Goal: Information Seeking & Learning: Find specific fact

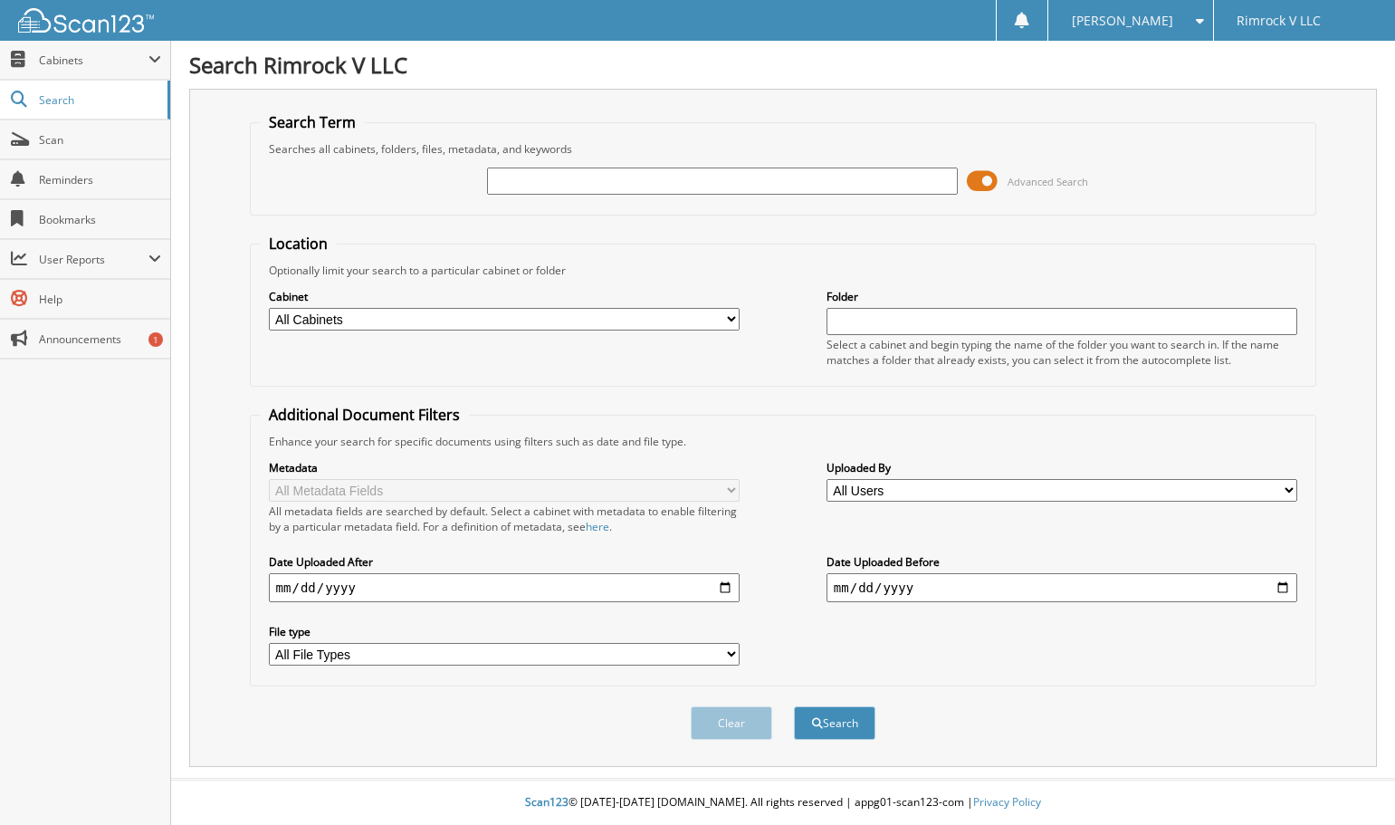
click at [671, 175] on input "text" at bounding box center [723, 180] width 472 height 27
type input "takeshorse"
click at [794, 706] on button "Search" at bounding box center [834, 722] width 81 height 33
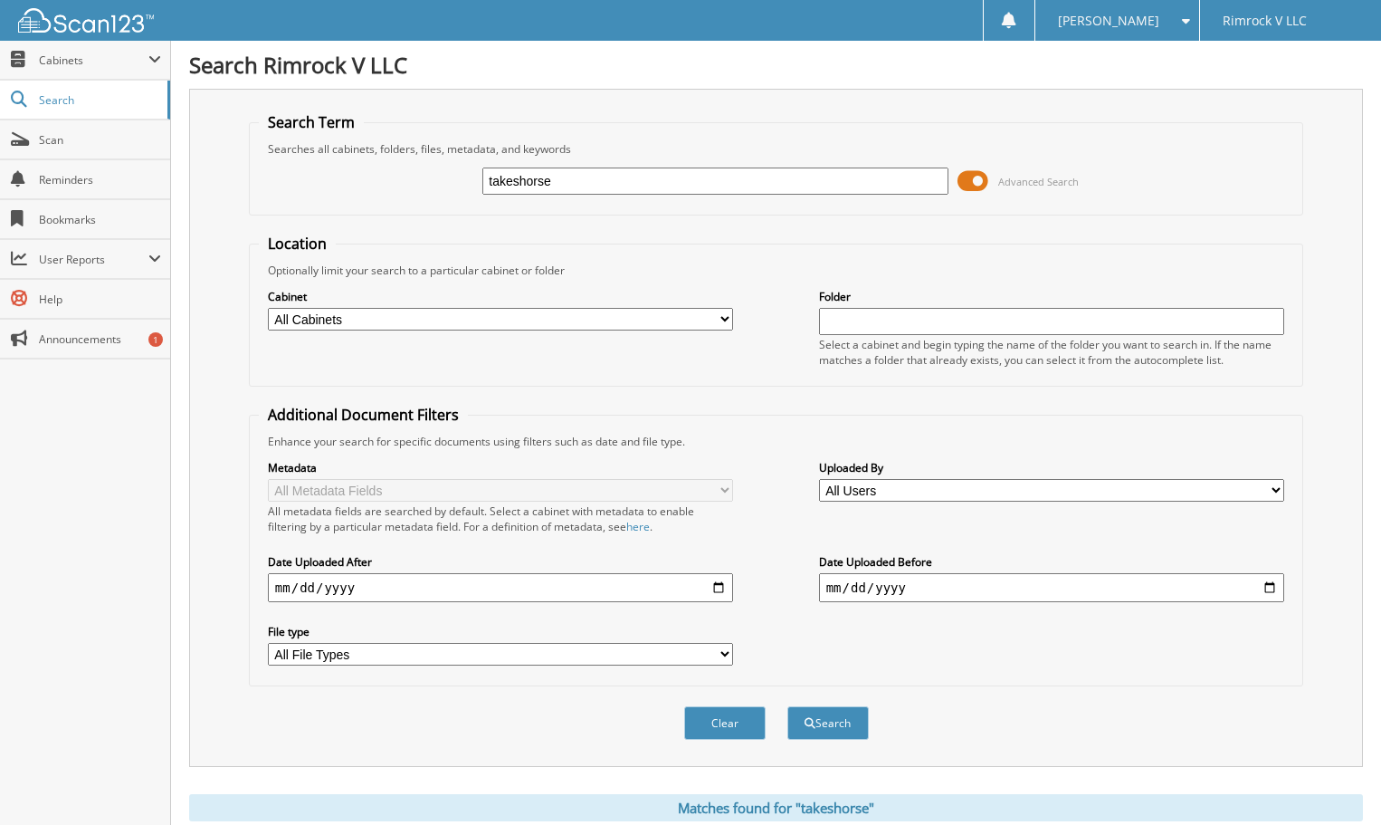
click at [519, 182] on input "takeshorse" at bounding box center [714, 180] width 465 height 27
type input "takes horse"
click at [788, 706] on button "Search" at bounding box center [828, 722] width 81 height 33
click at [56, 69] on span "Cabinets" at bounding box center [85, 60] width 170 height 39
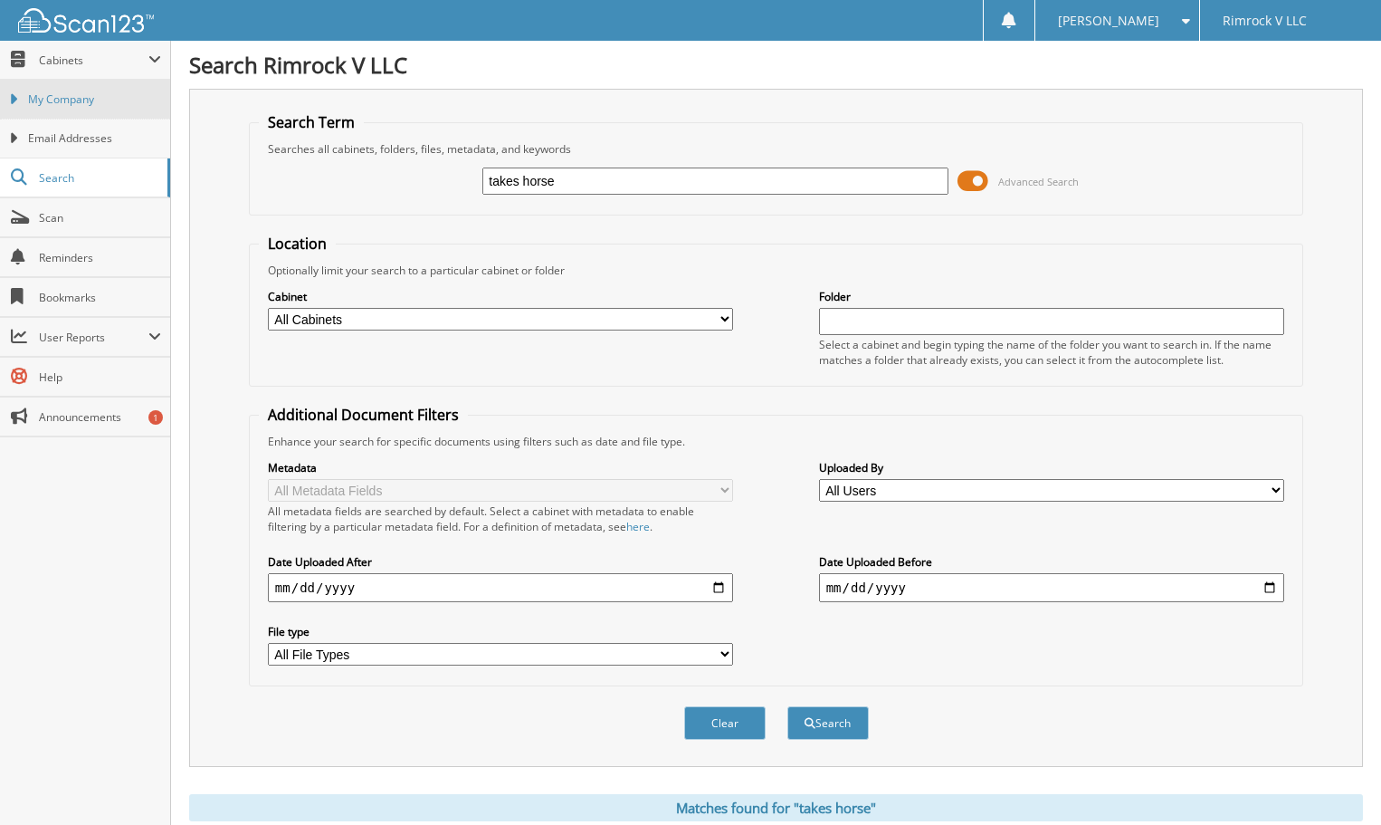
click at [81, 99] on span "My Company" at bounding box center [94, 99] width 133 height 16
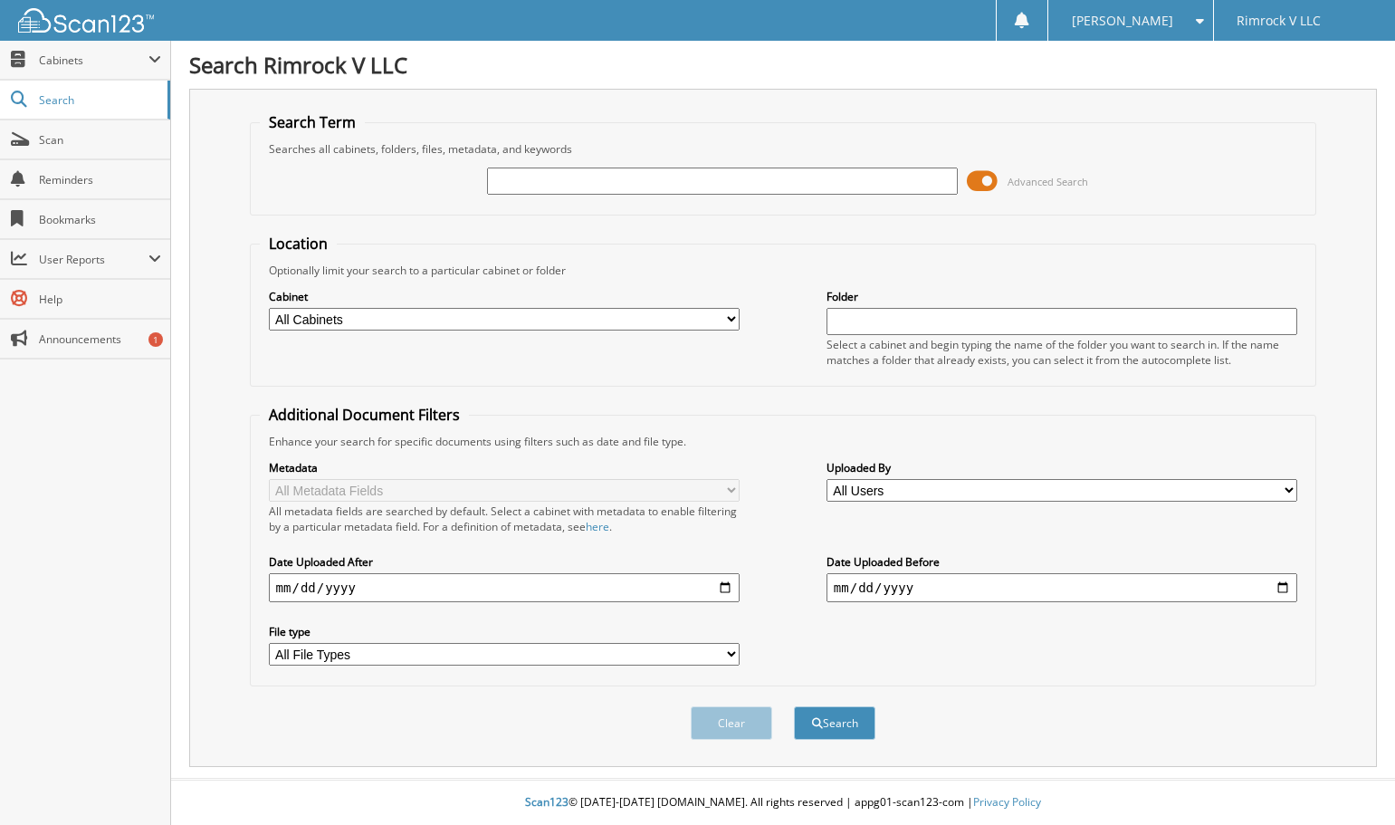
click at [552, 315] on select "All Cabinets SUBARU DEALS Needs Filing" at bounding box center [505, 319] width 472 height 23
select select "32977"
click at [269, 308] on select "All Cabinets SUBARU DEALS Needs Filing" at bounding box center [505, 319] width 472 height 23
click at [873, 320] on input "text" at bounding box center [1062, 321] width 472 height 27
click at [520, 187] on input "text" at bounding box center [723, 180] width 472 height 27
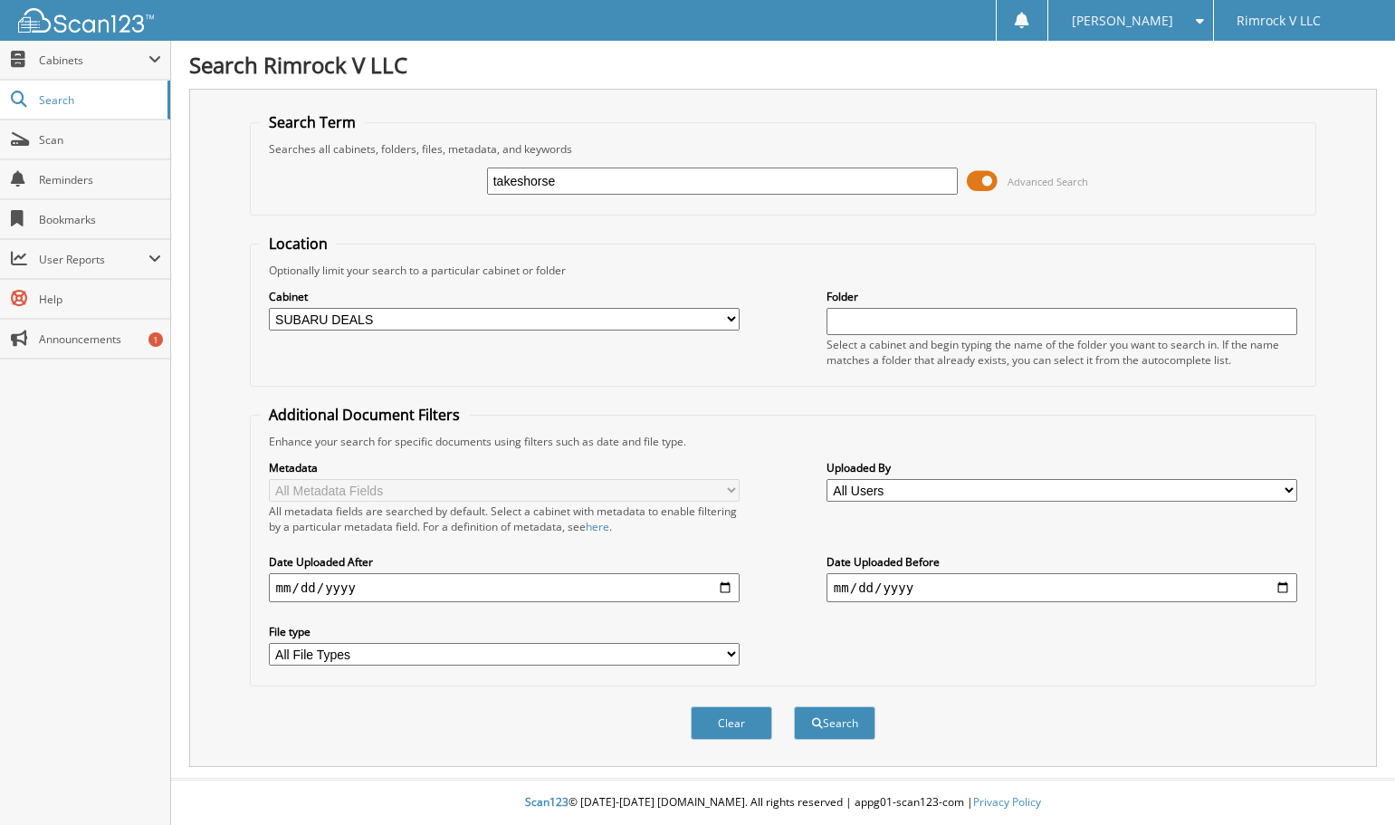
type input "takeshorse"
click at [794, 706] on button "Search" at bounding box center [834, 722] width 81 height 33
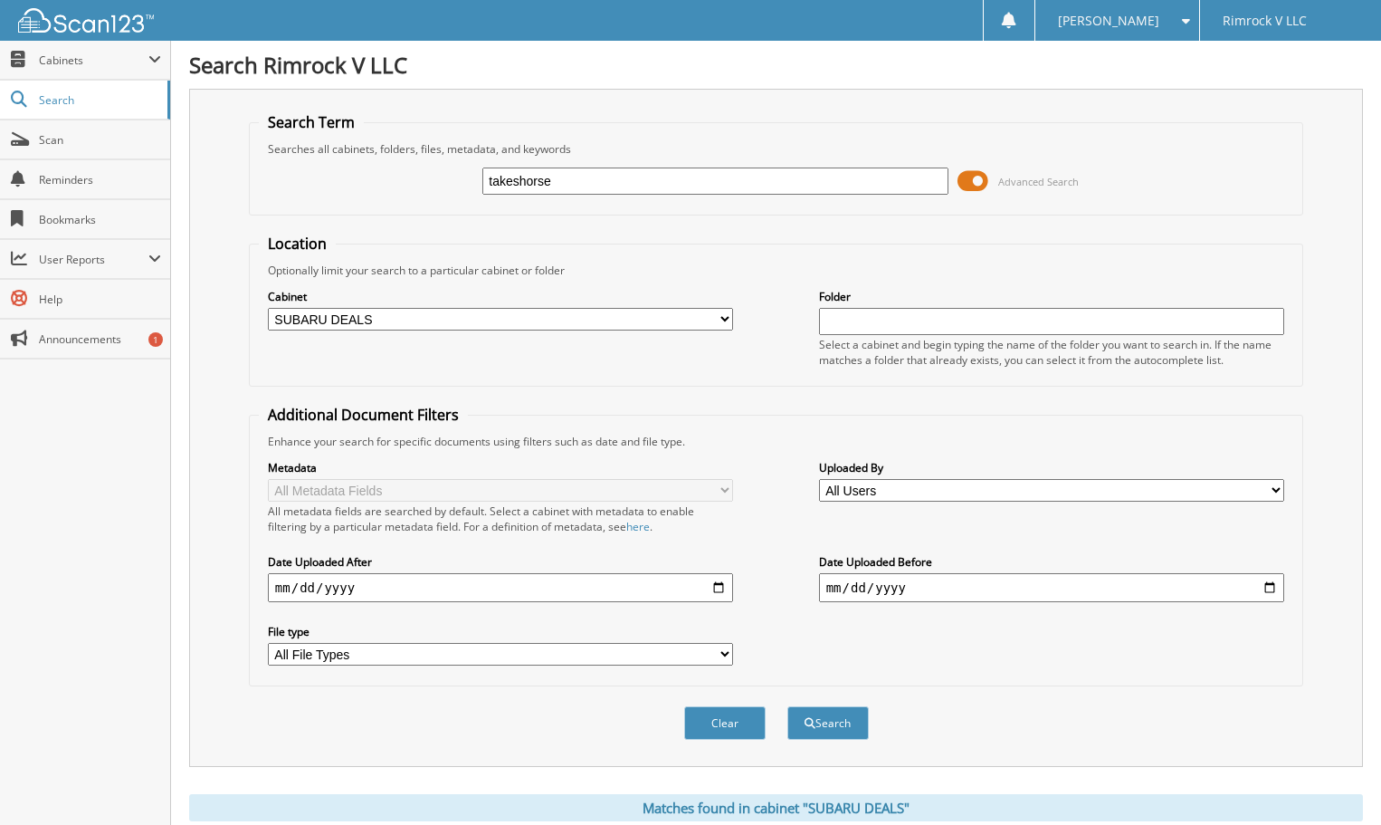
click at [520, 175] on input "takeshorse" at bounding box center [714, 180] width 465 height 27
type input "takes horse"
click at [814, 725] on span "submit" at bounding box center [810, 723] width 11 height 11
click at [73, 62] on span "Cabinets" at bounding box center [94, 60] width 110 height 15
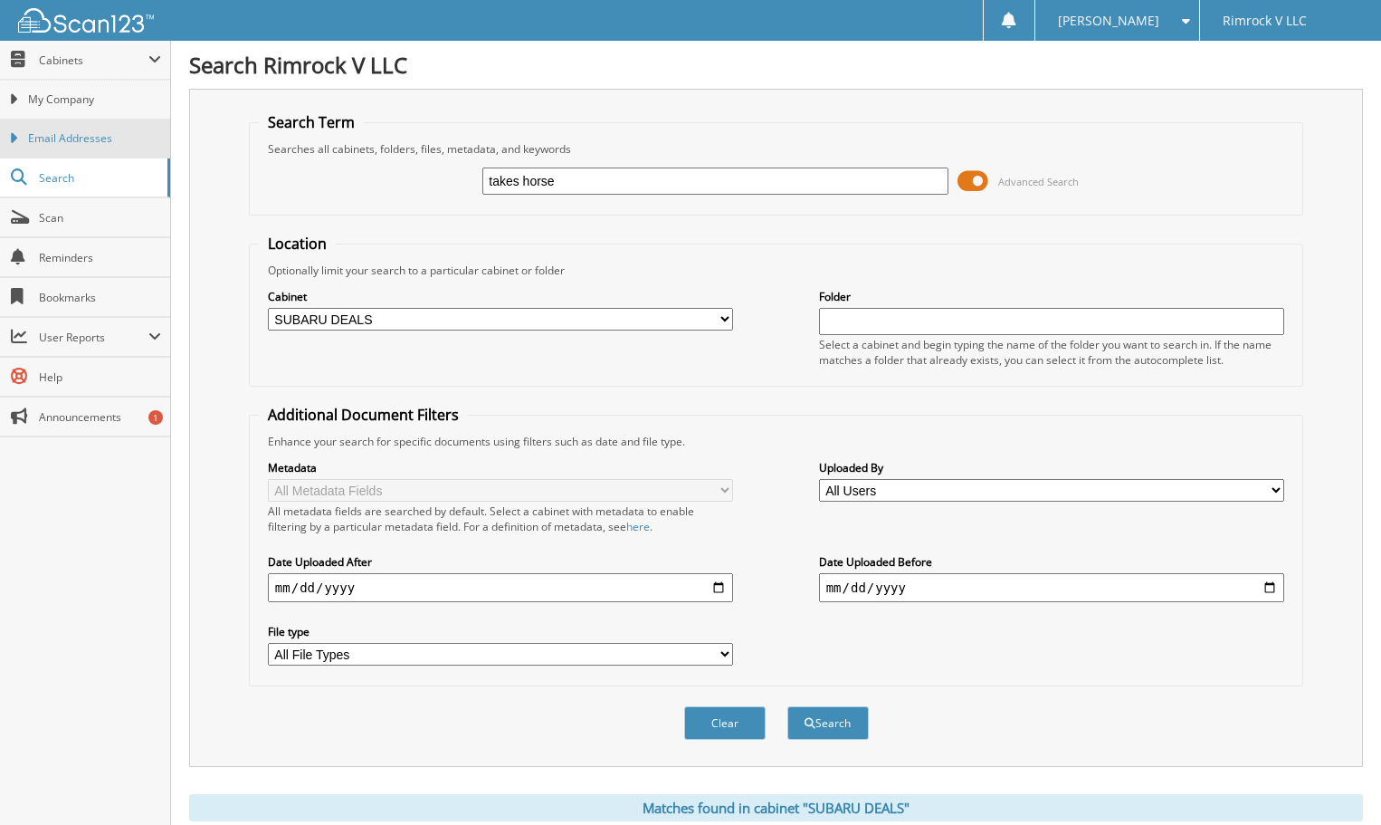
click at [75, 137] on span "Email Addresses" at bounding box center [94, 138] width 133 height 16
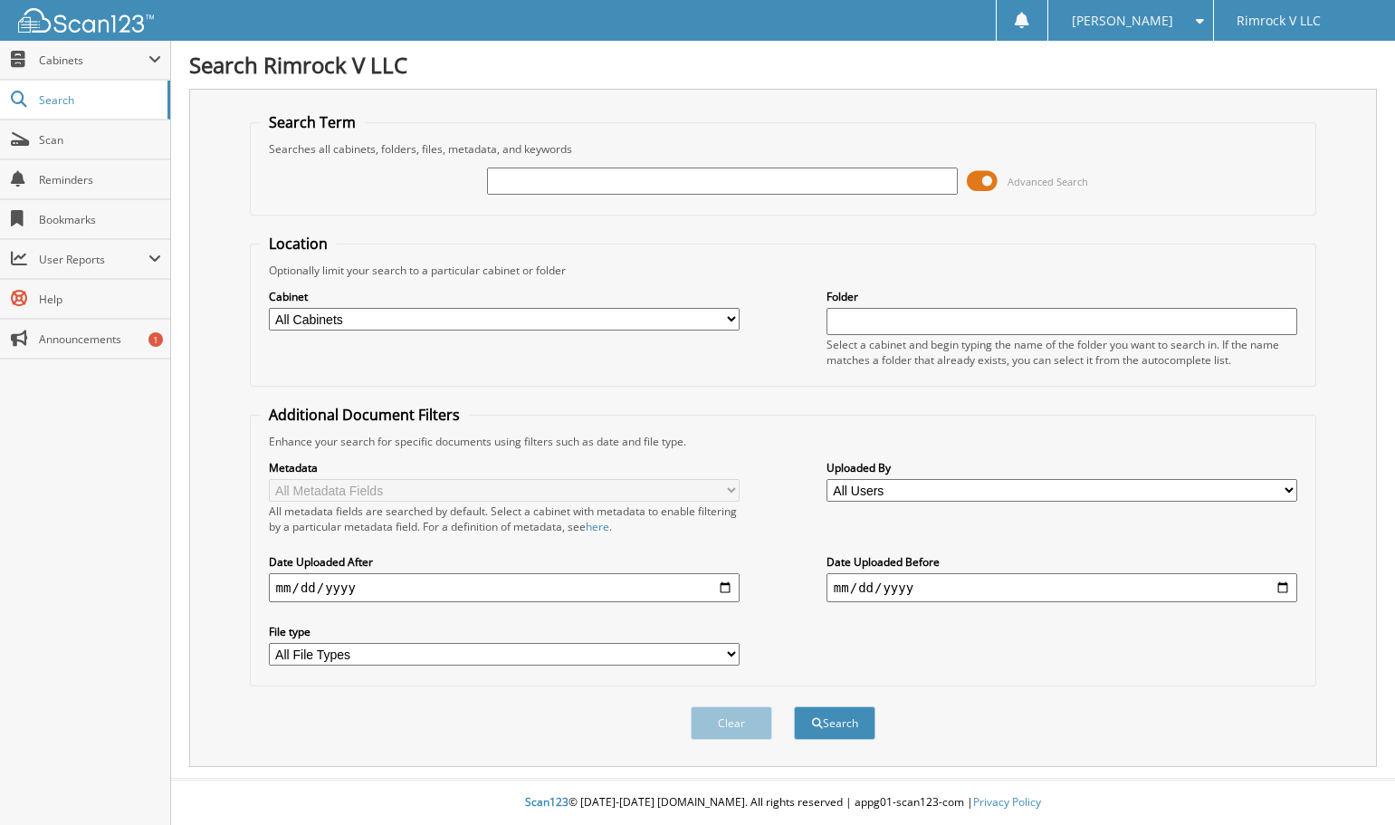
click at [539, 182] on input "text" at bounding box center [723, 180] width 472 height 27
